Goal: Transaction & Acquisition: Purchase product/service

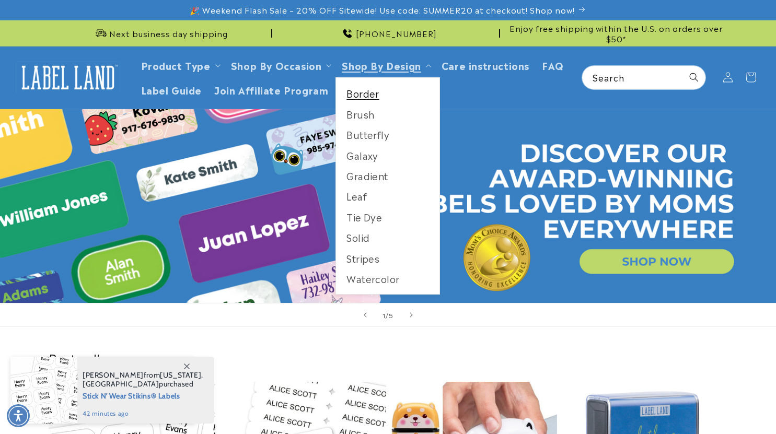
click at [366, 95] on link "Border" at bounding box center [387, 93] width 103 height 20
click at [368, 218] on link "Tie Dye" at bounding box center [387, 217] width 103 height 20
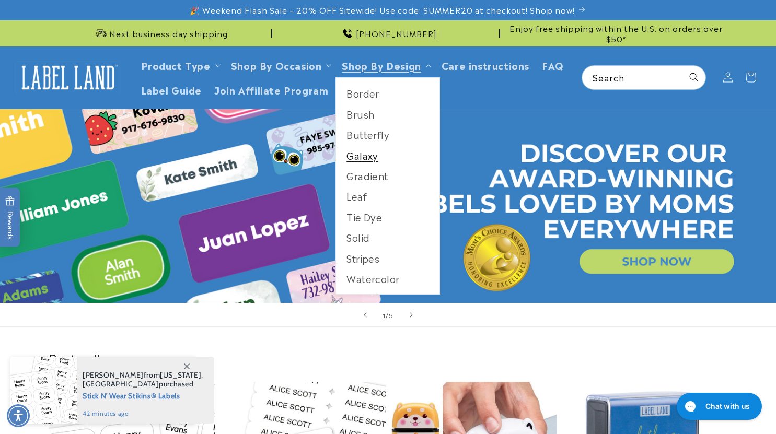
click at [368, 160] on link "Galaxy" at bounding box center [387, 155] width 103 height 20
click at [370, 177] on link "Gradient" at bounding box center [387, 176] width 103 height 20
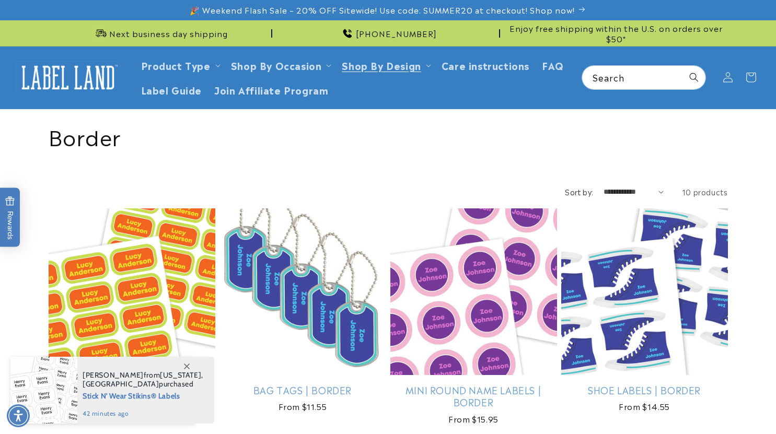
click at [119, 384] on link "Stick N' Wear® Labels | Border" at bounding box center [132, 390] width 167 height 12
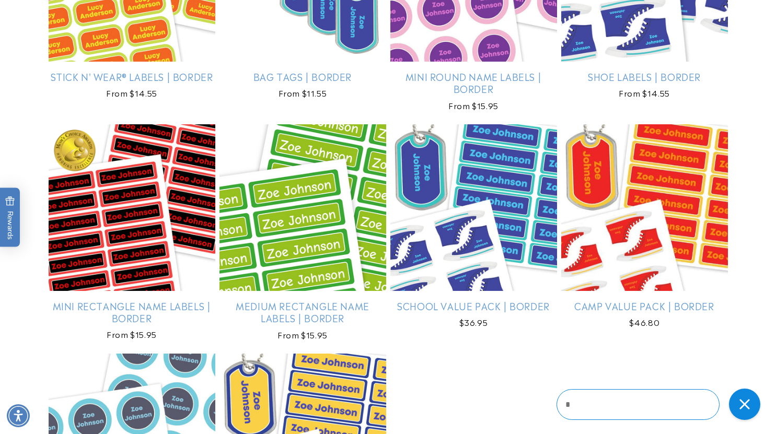
scroll to position [470, 0]
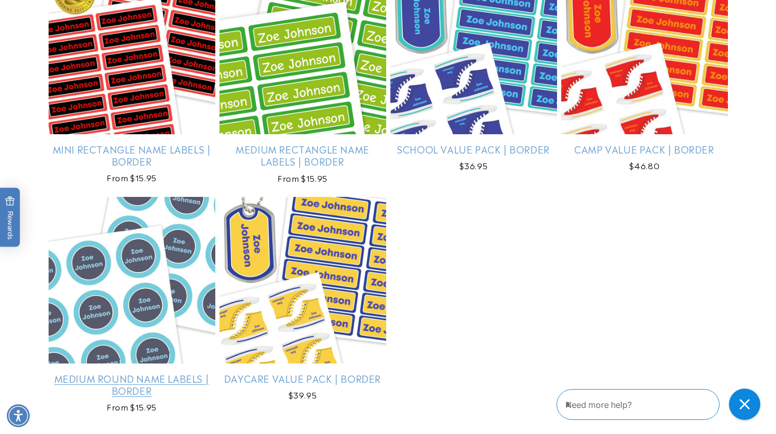
click at [160, 373] on link "Medium Round Name Labels | Border" at bounding box center [132, 385] width 167 height 25
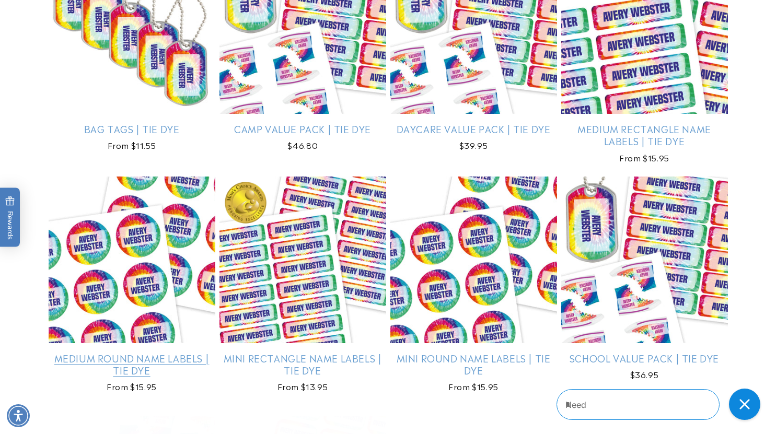
click at [165, 375] on link "Medium Round Name Labels | Tie Dye" at bounding box center [132, 364] width 167 height 25
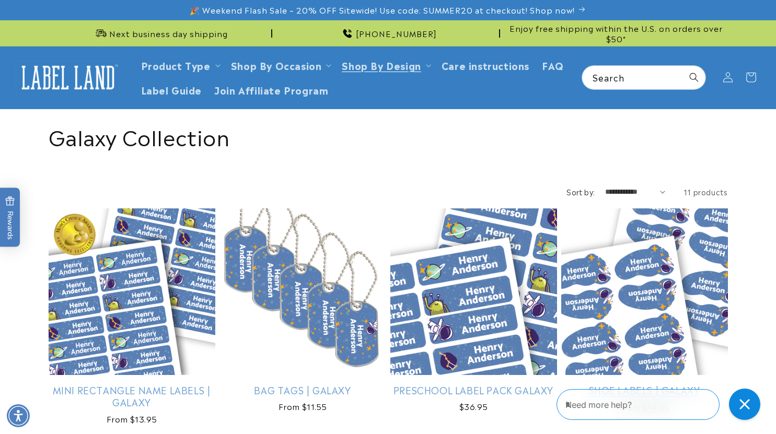
click at [662, 384] on link "Shoe Labels | Galaxy" at bounding box center [644, 390] width 167 height 12
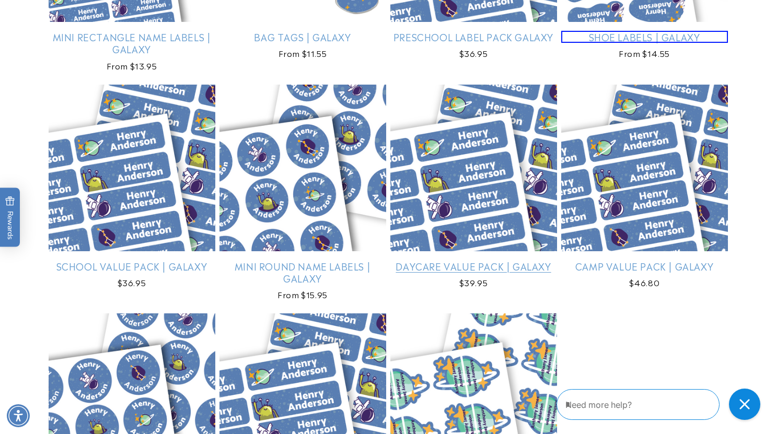
scroll to position [366, 0]
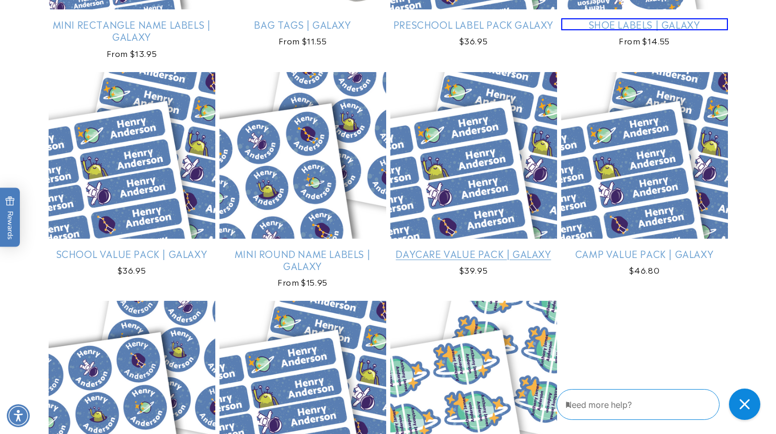
click at [488, 248] on link "Daycare Value Pack | Galaxy" at bounding box center [473, 254] width 167 height 12
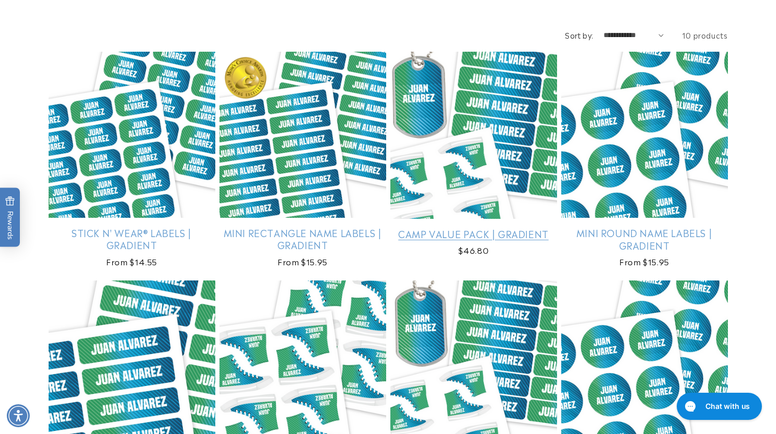
scroll to position [314, 0]
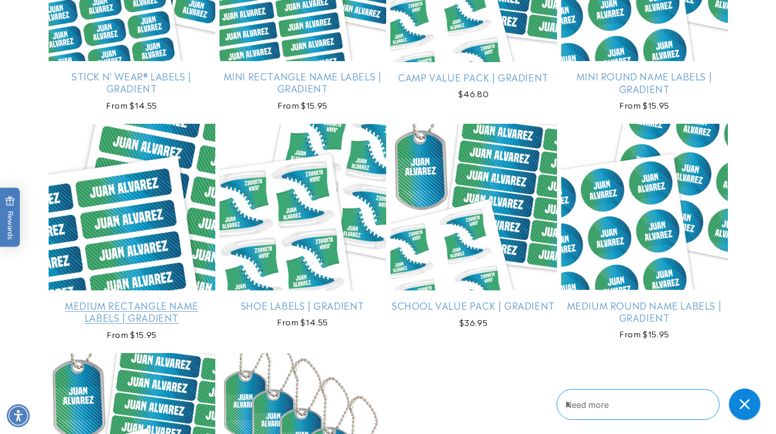
click at [146, 299] on link "Medium Rectangle Name Labels | Gradient" at bounding box center [132, 311] width 167 height 25
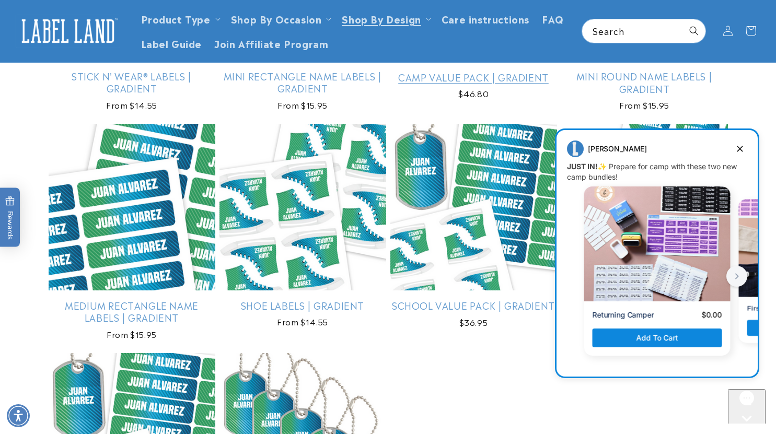
scroll to position [0, 0]
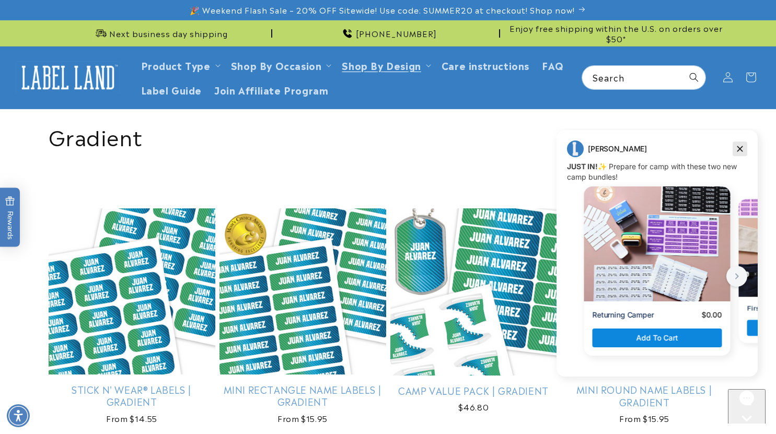
click at [736, 151] on icon "Dismiss campaign" at bounding box center [740, 149] width 10 height 13
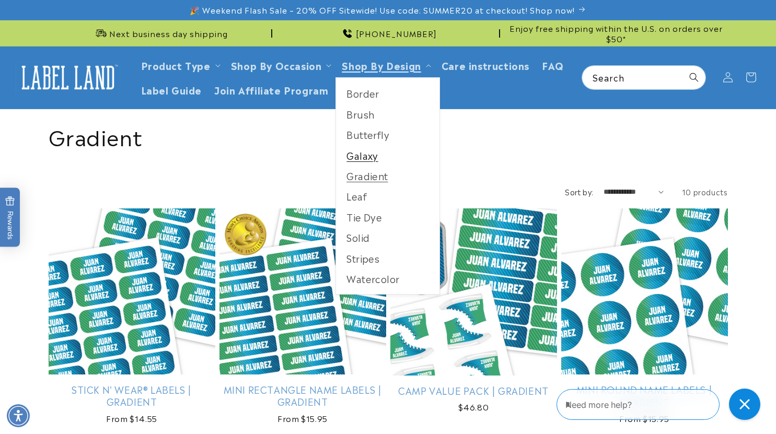
click at [364, 155] on link "Galaxy" at bounding box center [387, 155] width 103 height 20
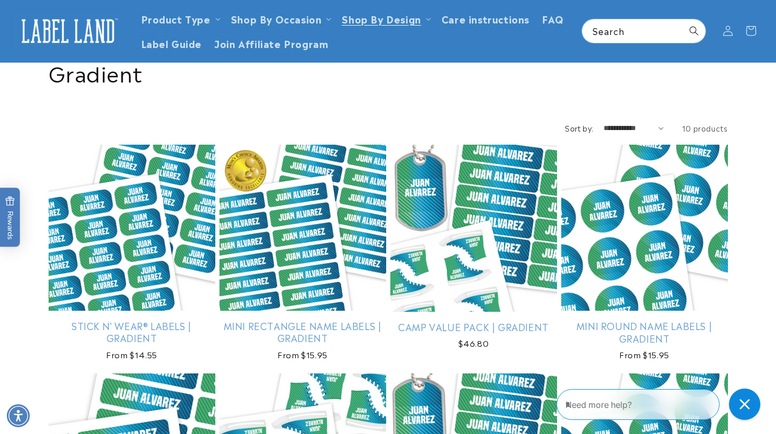
scroll to position [52, 0]
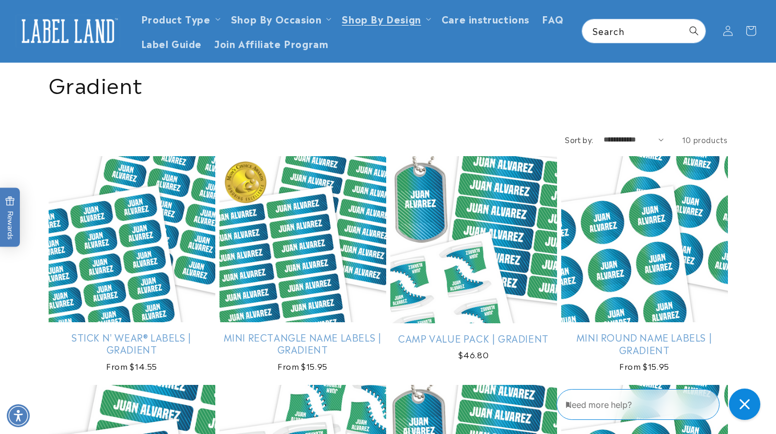
click at [466, 332] on link "Camp Value Pack | Gradient" at bounding box center [473, 338] width 167 height 12
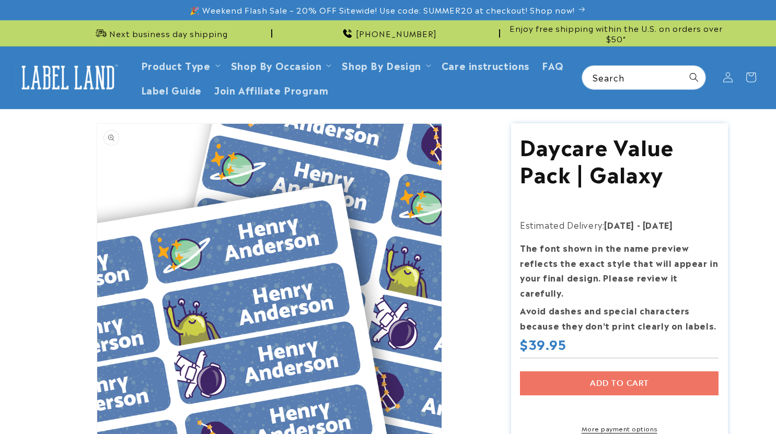
drag, startPoint x: 0, startPoint y: 0, endPoint x: 222, endPoint y: 232, distance: 321.2
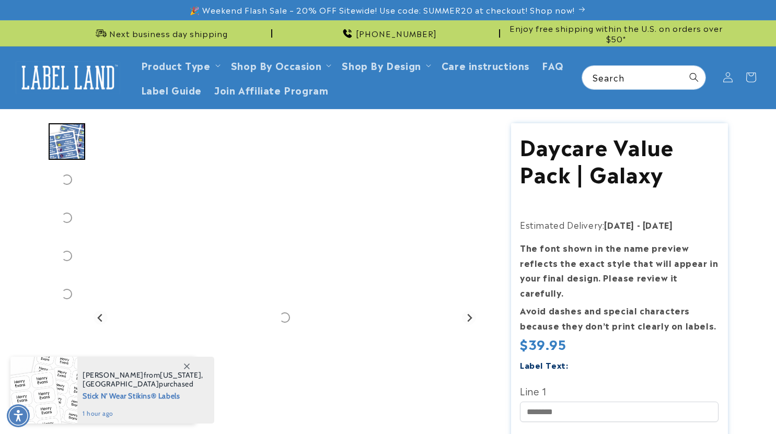
drag, startPoint x: 222, startPoint y: 232, endPoint x: 4, endPoint y: 242, distance: 218.1
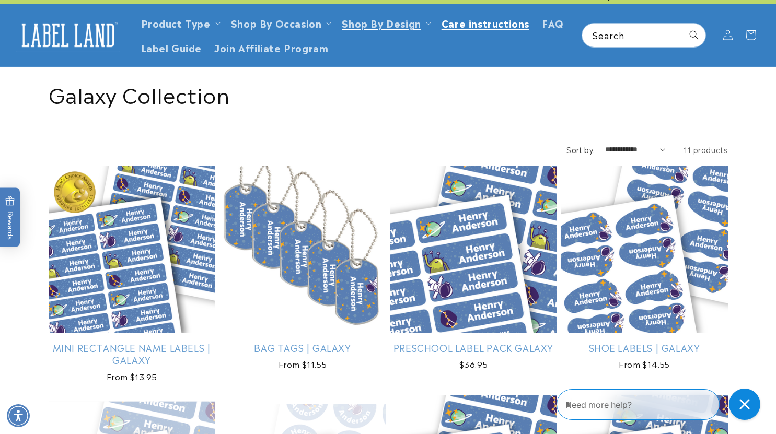
scroll to position [52, 0]
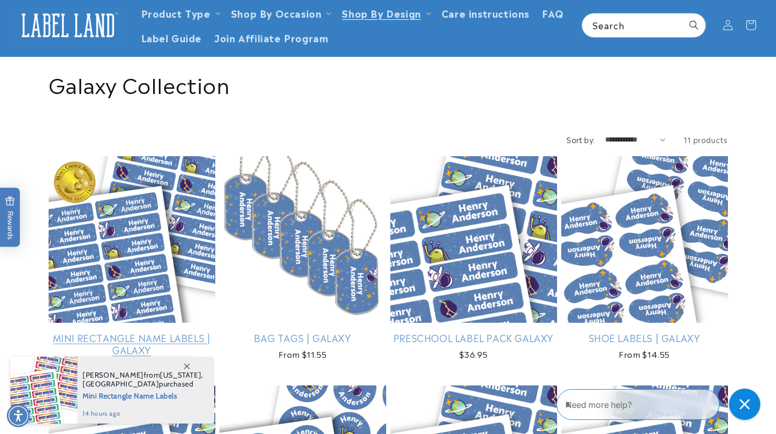
click at [156, 332] on link "Mini Rectangle Name Labels | Galaxy" at bounding box center [132, 344] width 167 height 25
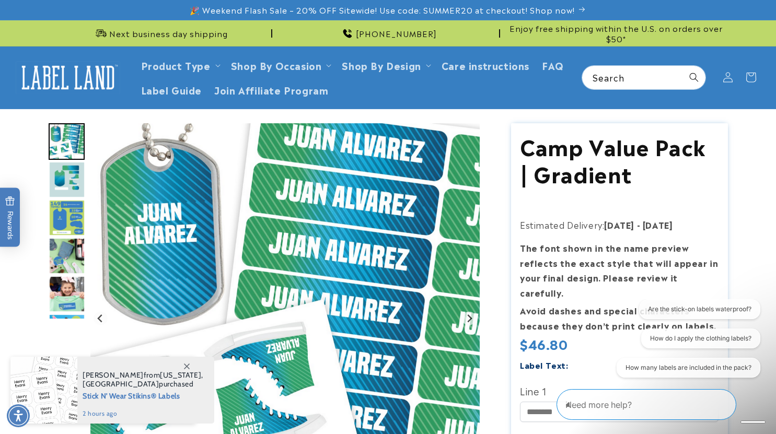
click at [296, 209] on img "Gallery Viewer" at bounding box center [284, 318] width 389 height 390
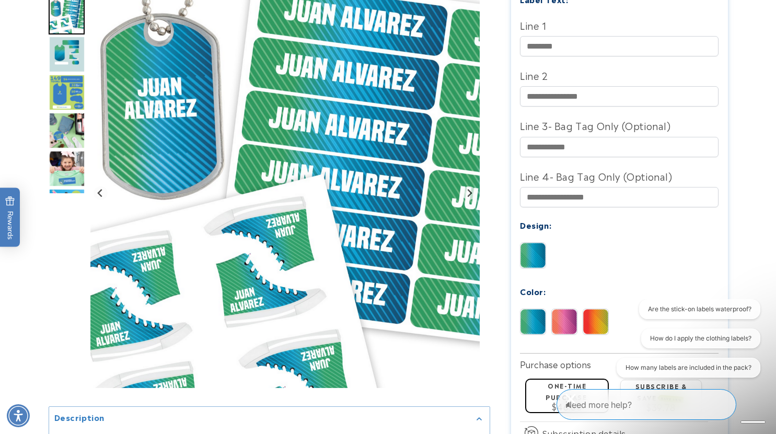
scroll to position [523, 0]
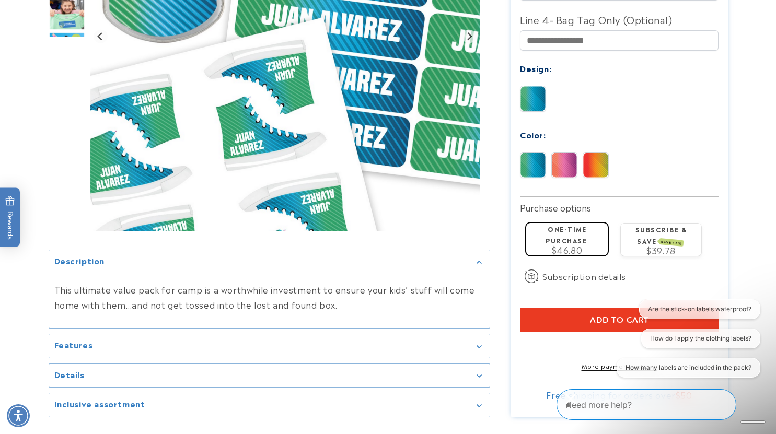
click at [561, 153] on img at bounding box center [564, 165] width 25 height 25
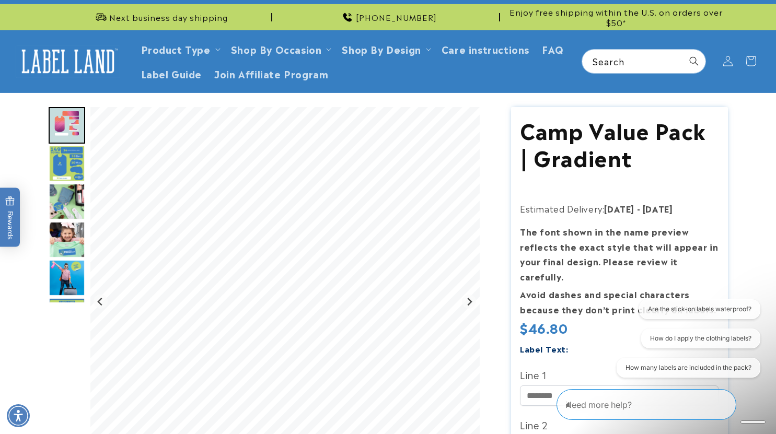
scroll to position [0, 0]
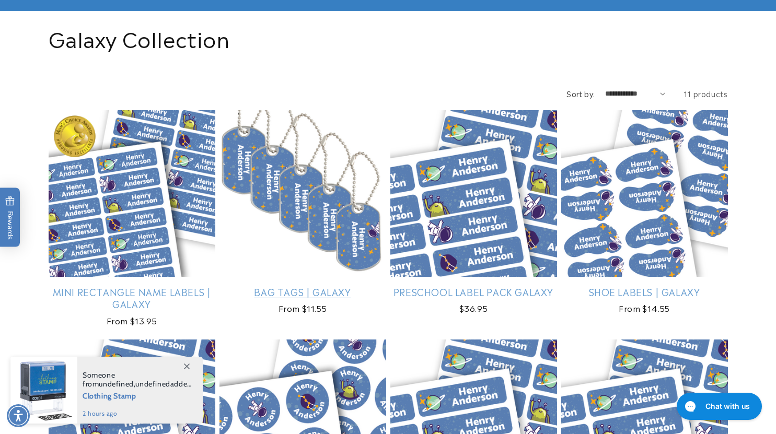
scroll to position [105, 0]
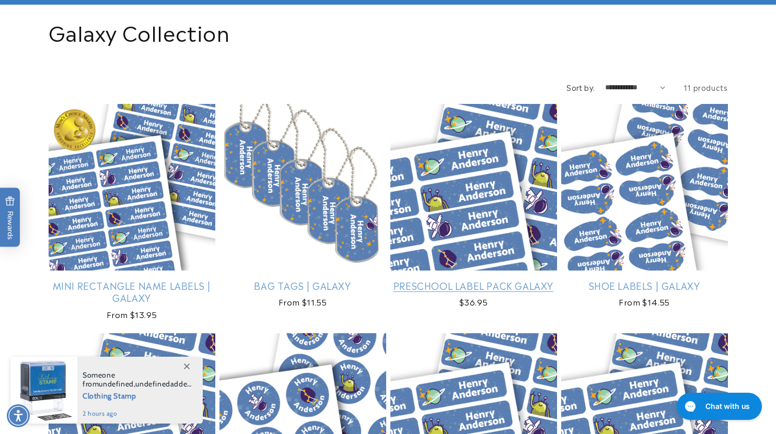
click at [539, 280] on link "Preschool Label Pack Galaxy" at bounding box center [473, 286] width 167 height 12
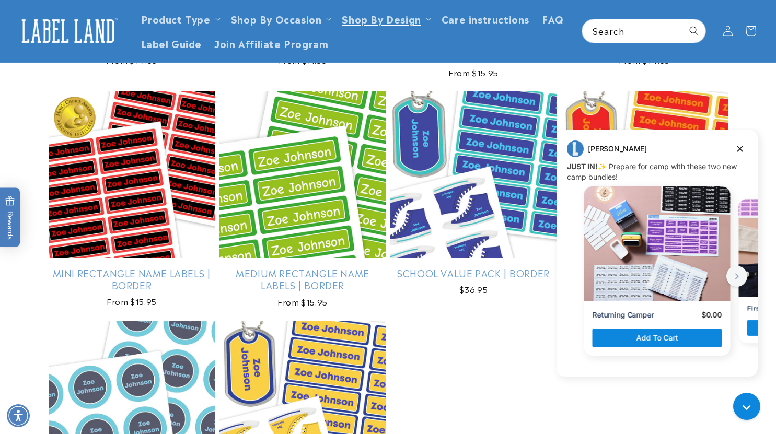
scroll to position [105, 0]
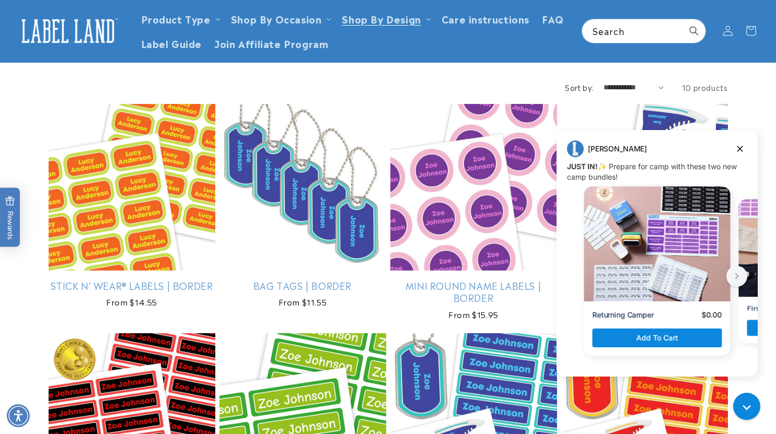
click at [729, 151] on div "Jenny" at bounding box center [657, 149] width 180 height 17
click at [735, 151] on icon "Dismiss campaign" at bounding box center [740, 149] width 10 height 13
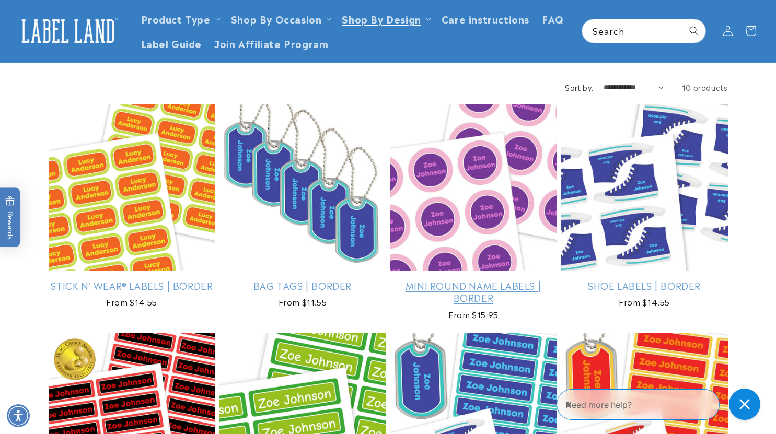
click at [467, 280] on link "Mini Round Name Labels | Border" at bounding box center [473, 292] width 167 height 25
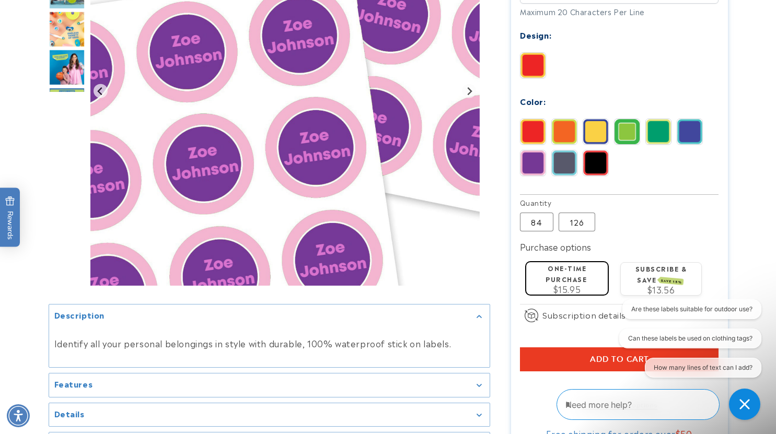
scroll to position [470, 0]
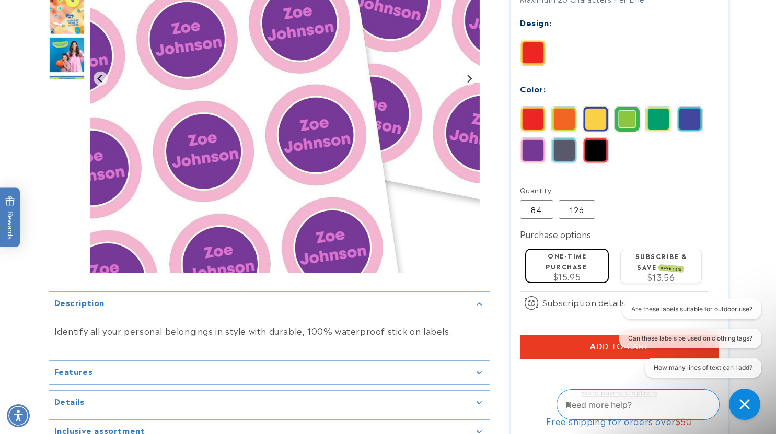
click at [565, 120] on div "Red Orange Yellow Forest Green" at bounding box center [622, 137] width 204 height 63
click at [564, 113] on img at bounding box center [564, 119] width 25 height 25
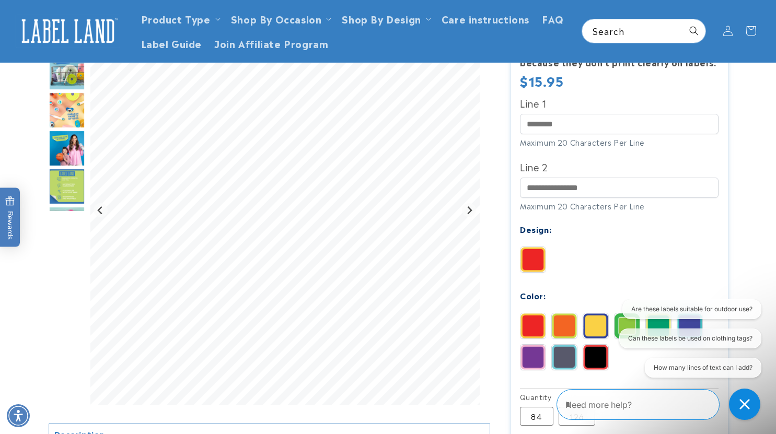
scroll to position [261, 0]
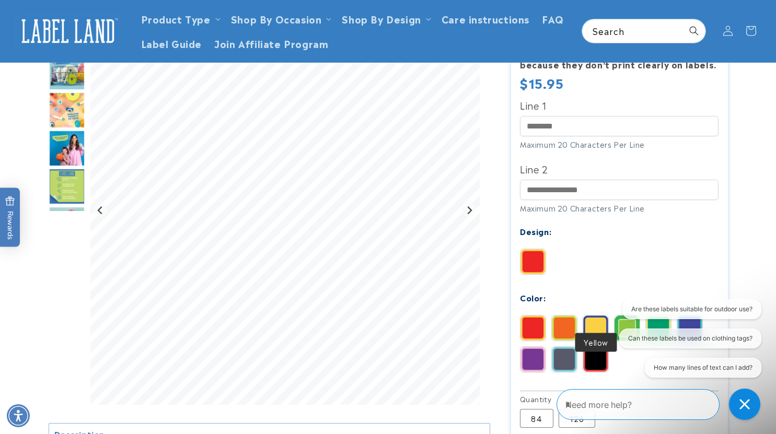
click at [592, 320] on img at bounding box center [595, 328] width 25 height 25
click at [537, 347] on img at bounding box center [533, 359] width 25 height 25
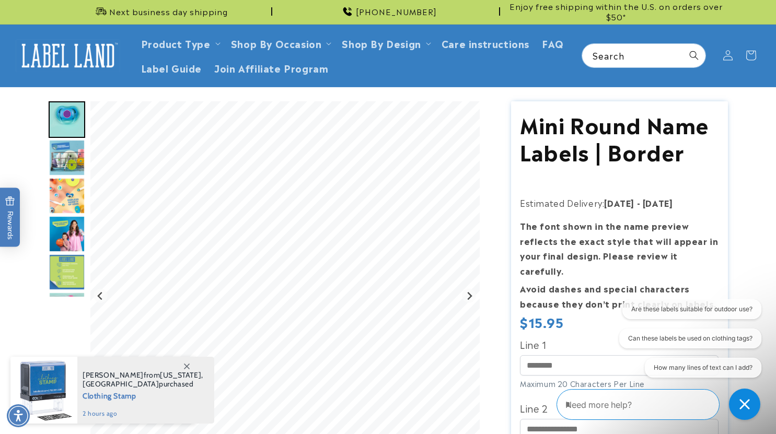
scroll to position [0, 0]
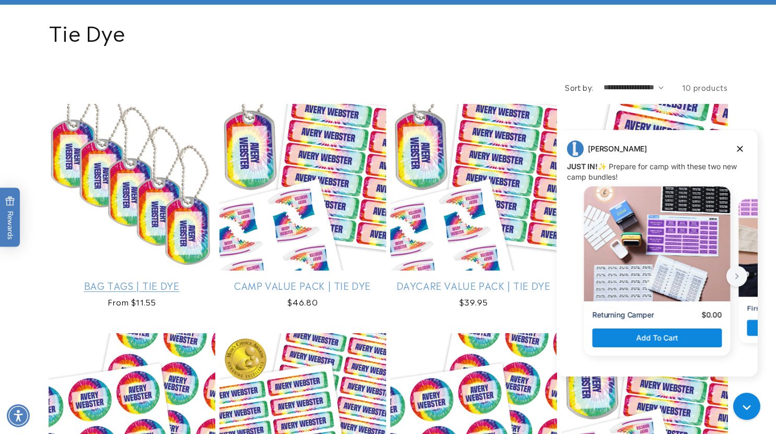
scroll to position [105, 0]
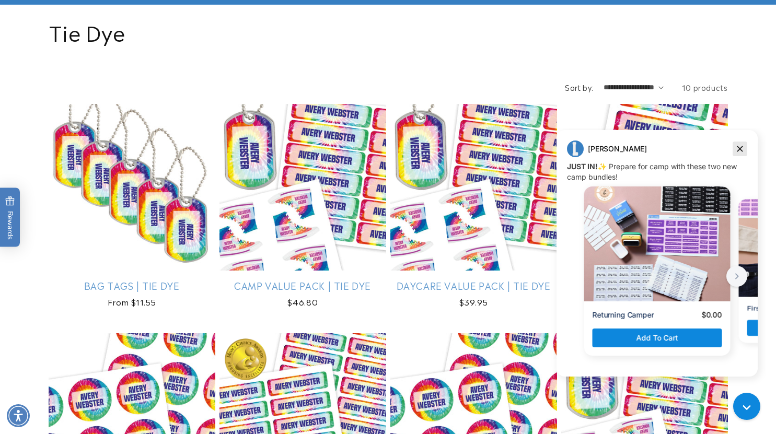
click at [737, 150] on icon "Dismiss campaign" at bounding box center [740, 149] width 10 height 13
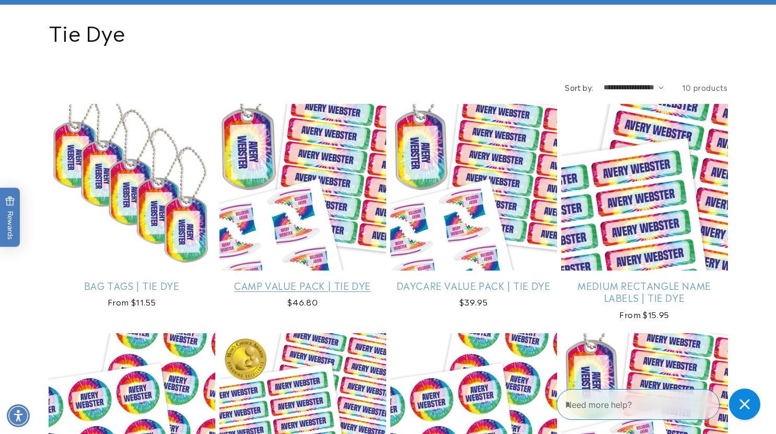
click at [309, 280] on link "Camp Value Pack | Tie Dye" at bounding box center [302, 286] width 167 height 12
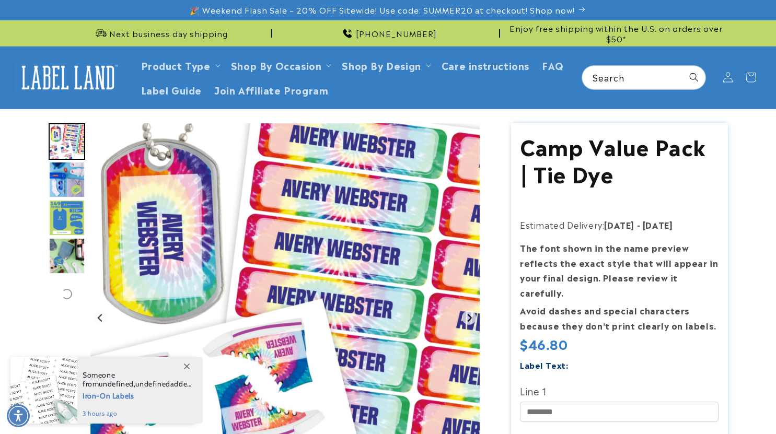
click at [76, 144] on img "Go to slide 1" at bounding box center [67, 141] width 37 height 37
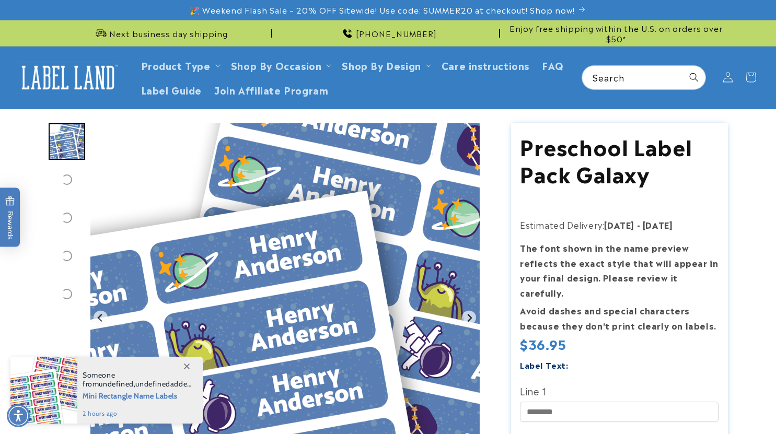
drag, startPoint x: 0, startPoint y: 0, endPoint x: 214, endPoint y: 196, distance: 290.3
